Goal: Task Accomplishment & Management: Manage account settings

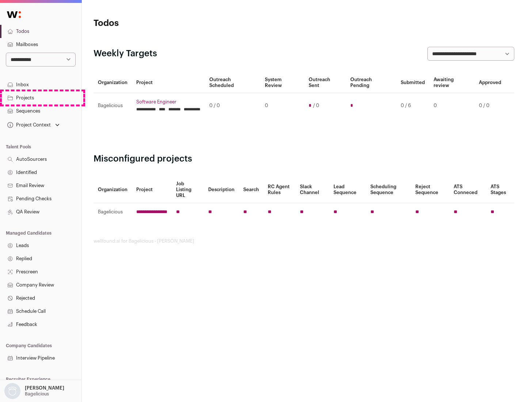
click at [41, 98] on link "Projects" at bounding box center [40, 97] width 81 height 13
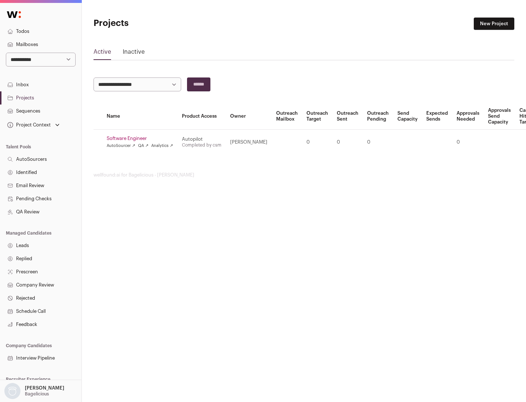
click at [142, 138] on link "Software Engineer" at bounding box center [140, 139] width 66 height 6
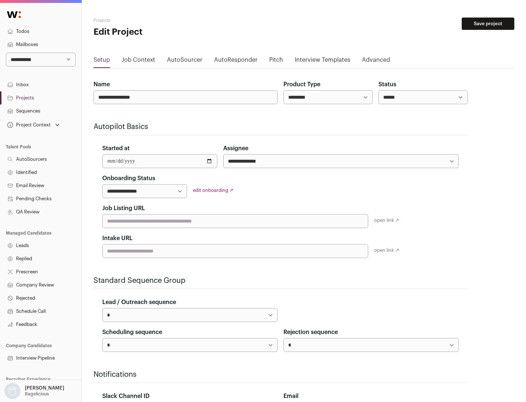
click at [488, 24] on button "Save project" at bounding box center [488, 24] width 53 height 12
